Goal: Task Accomplishment & Management: Manage account settings

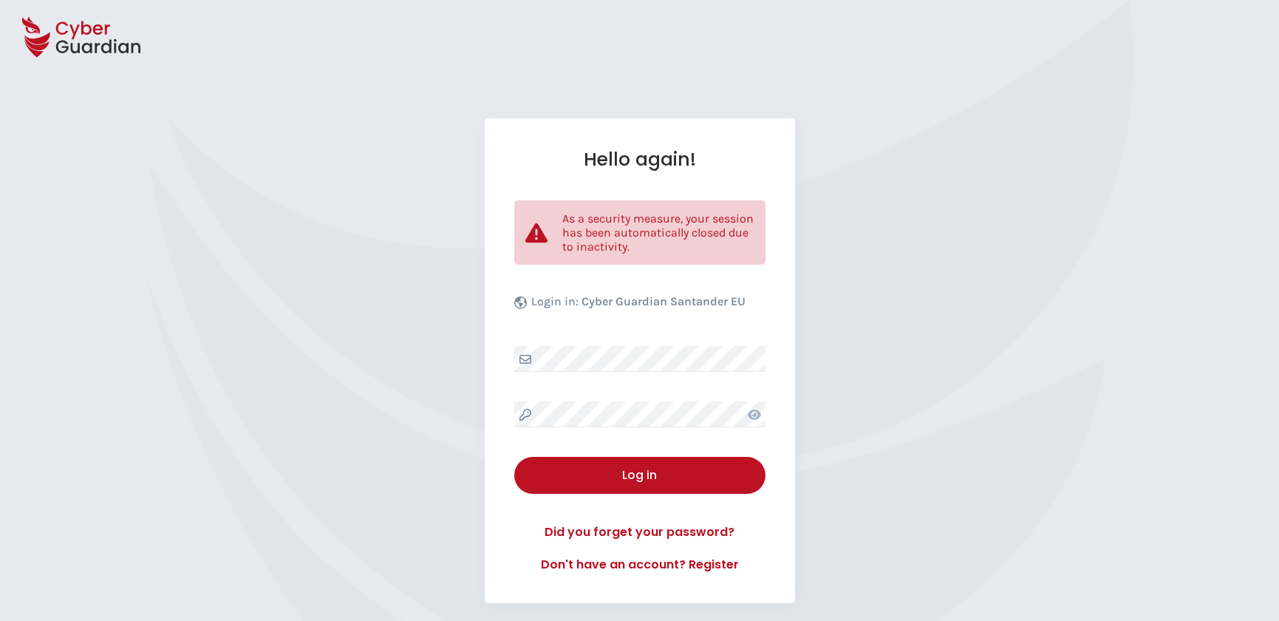
select select "English"
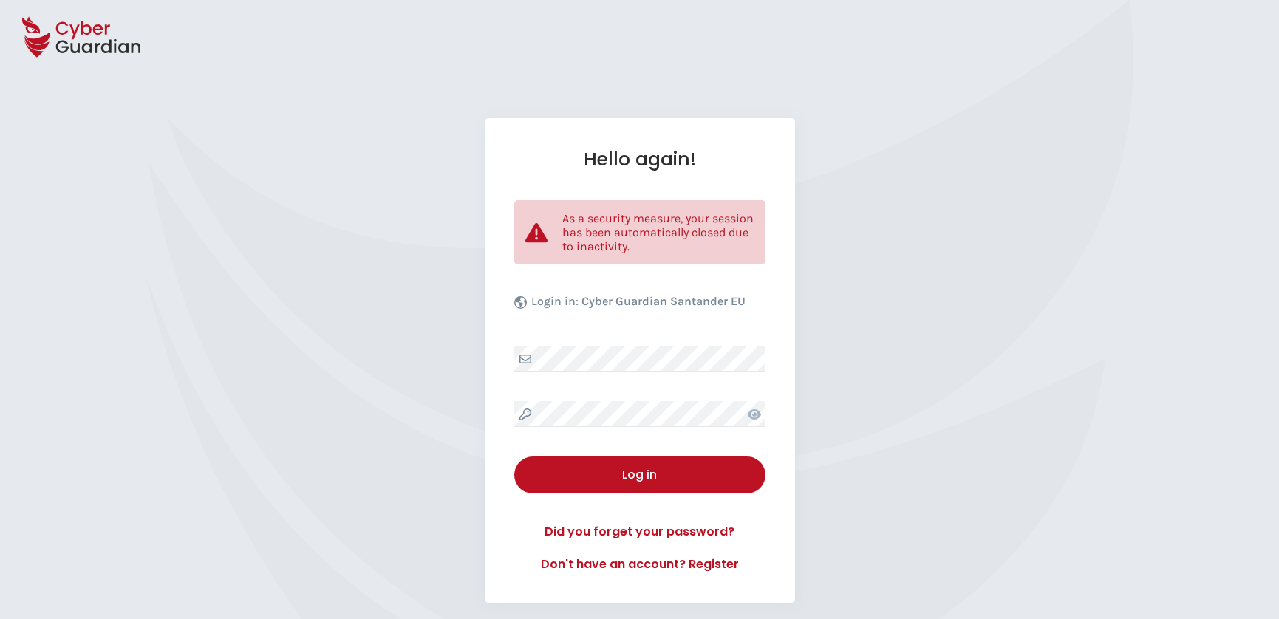
select select "English"
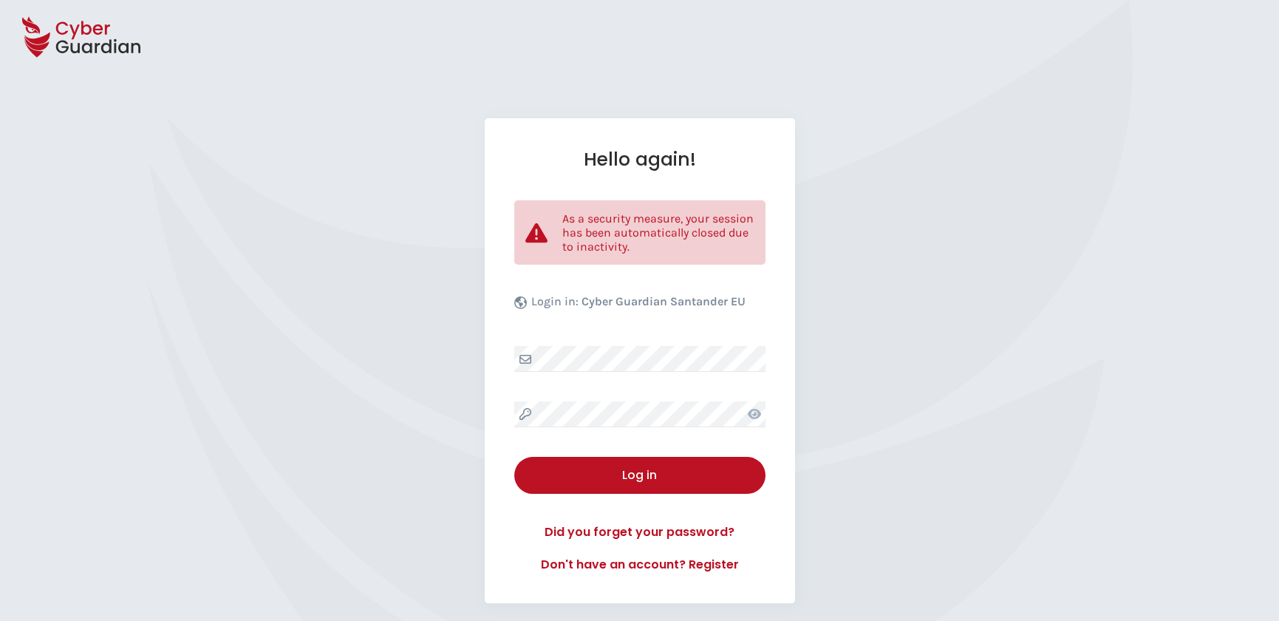
click at [638, 399] on div "Hello again! As a security measure, your session has been automatically closed …" at bounding box center [640, 360] width 310 height 485
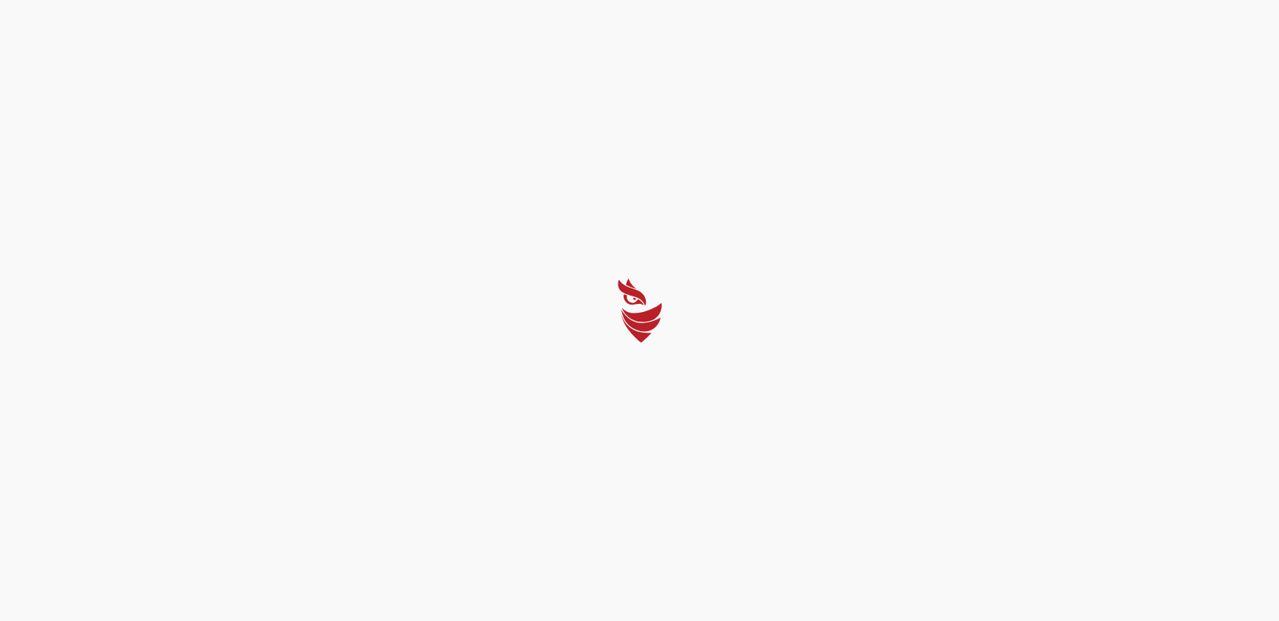
select select "English"
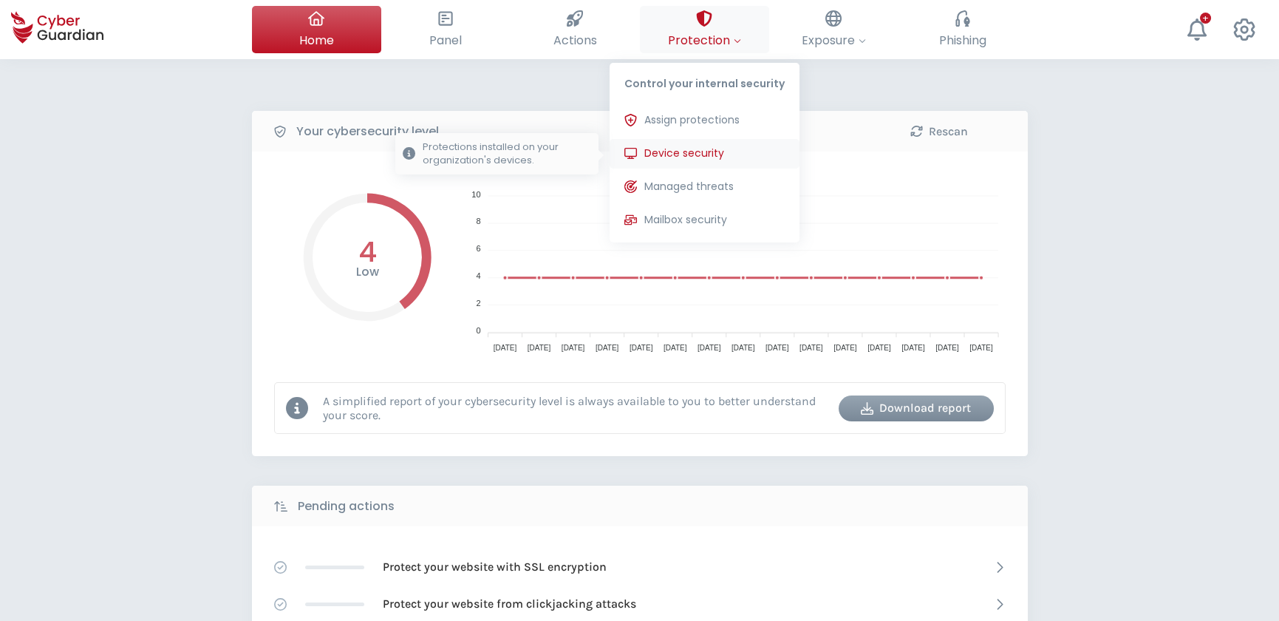
click at [700, 154] on span "Device security" at bounding box center [684, 154] width 80 height 16
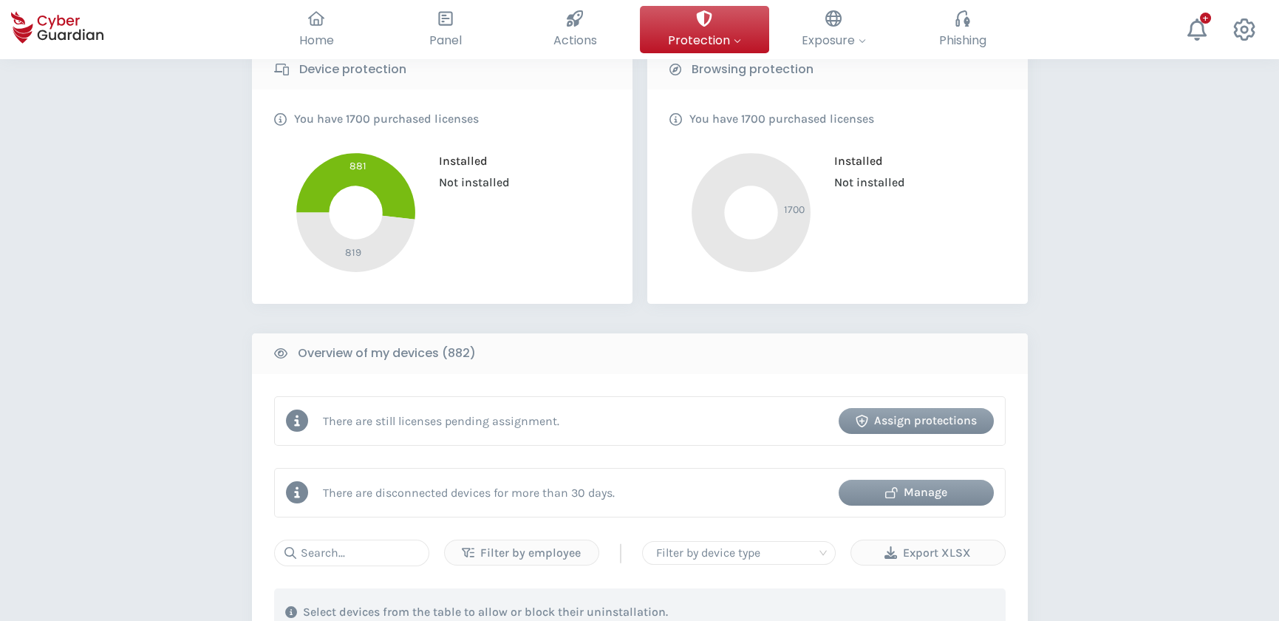
scroll to position [335, 0]
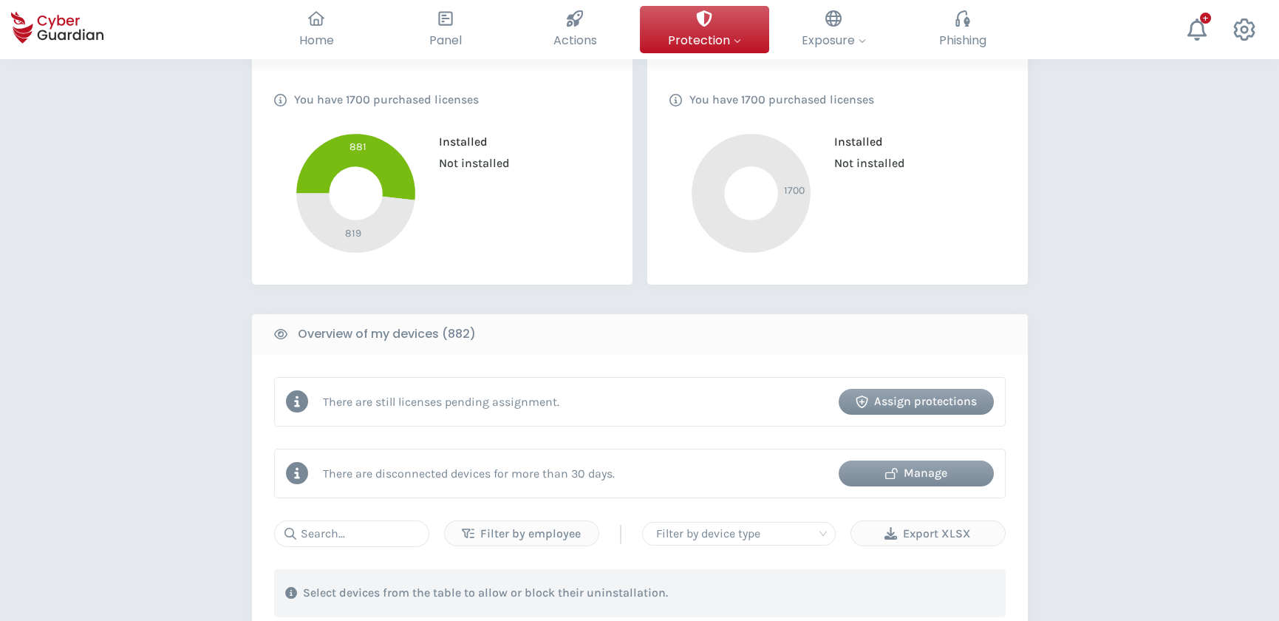
click at [901, 468] on div "Manage" at bounding box center [916, 473] width 133 height 18
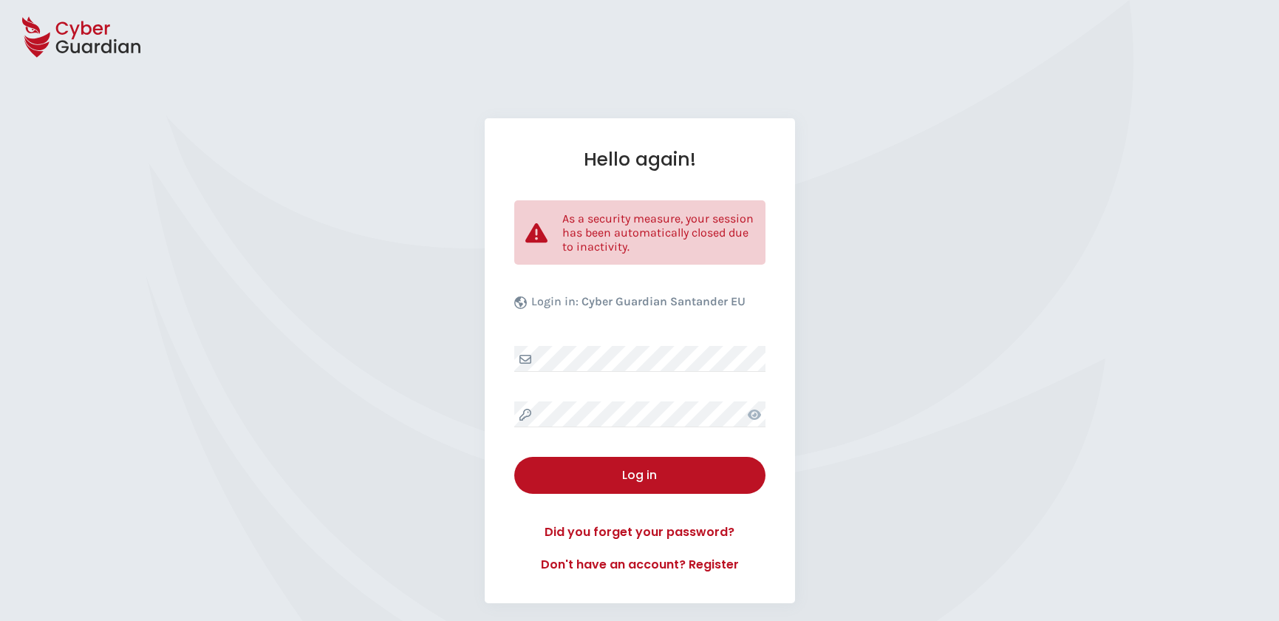
select select "English"
